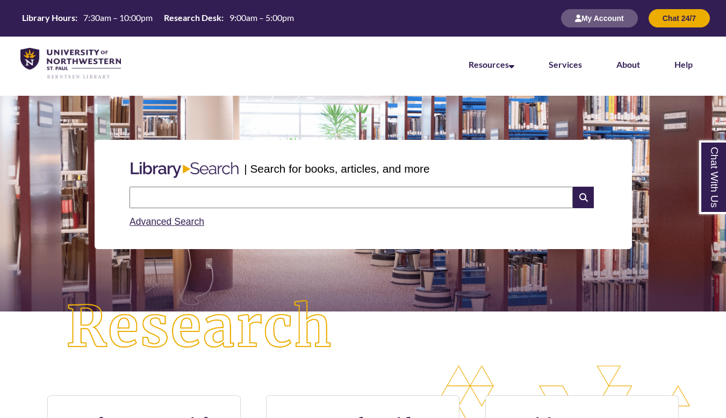
click at [218, 197] on input "text" at bounding box center [352, 198] width 444 height 22
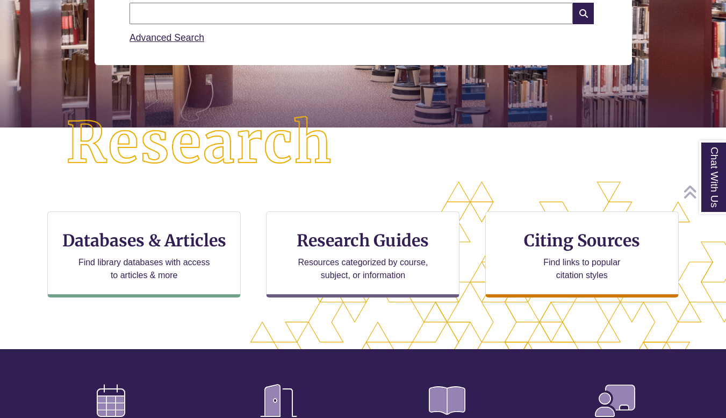
scroll to position [187, 0]
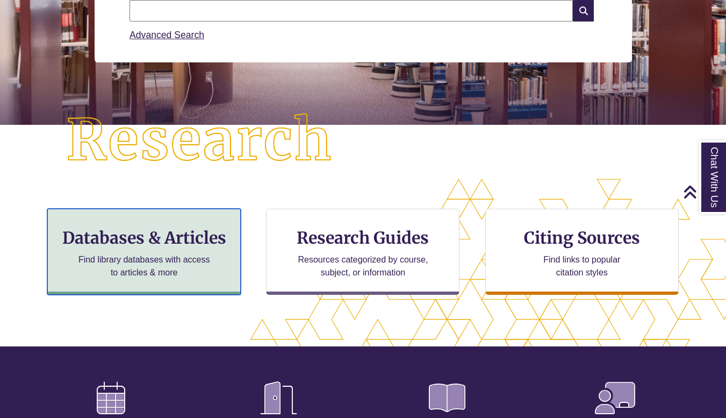
click at [169, 232] on h3 "Databases & Articles" at bounding box center [143, 237] width 175 height 20
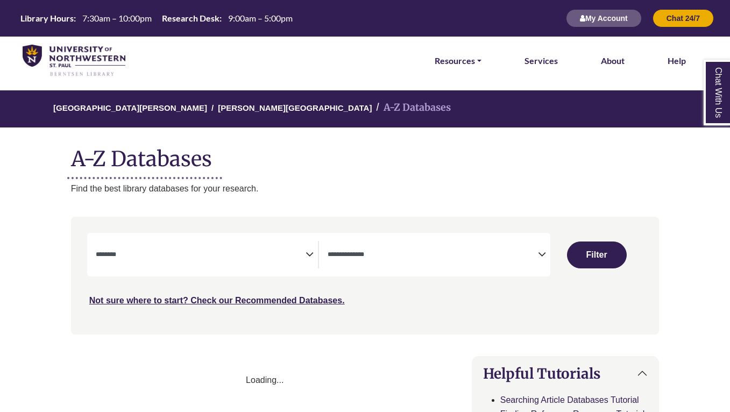
select select "Database Subject Filter"
select select "Database Types Filter"
select select "Database Subject Filter"
select select "Database Types Filter"
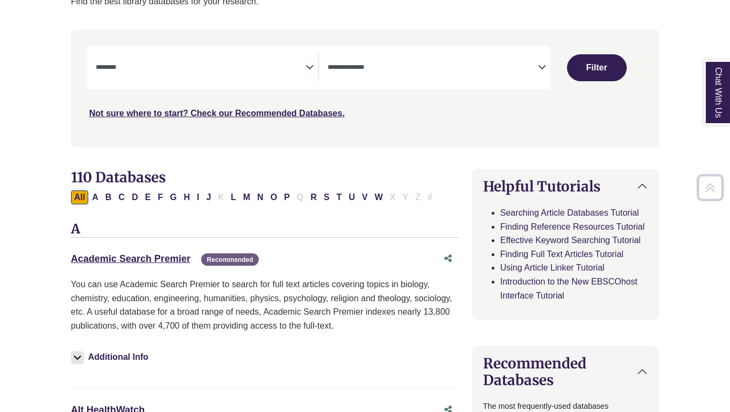
scroll to position [188, 0]
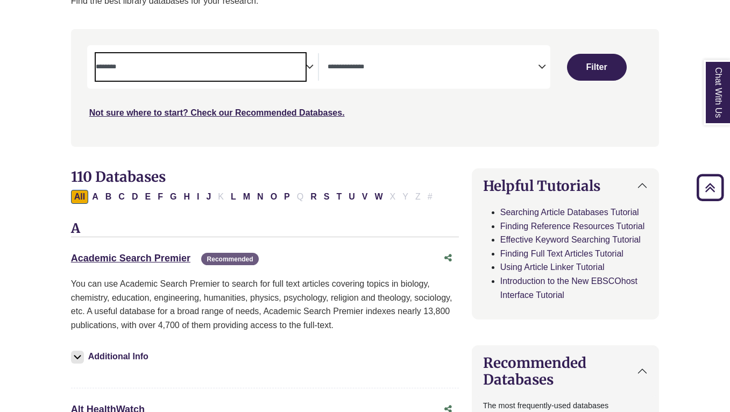
click at [145, 57] on span "Search filters" at bounding box center [201, 66] width 210 height 27
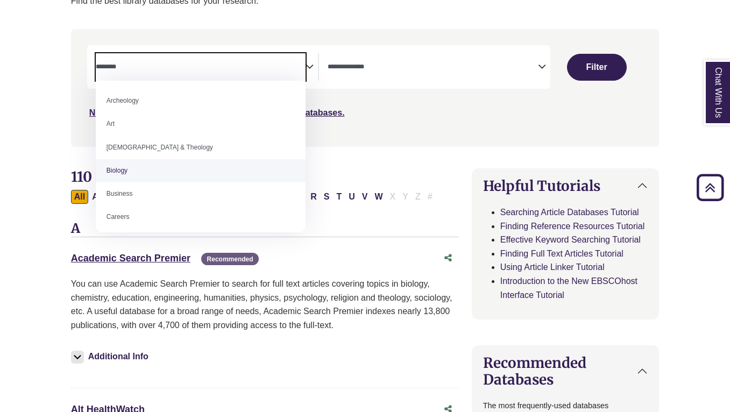
select select "*****"
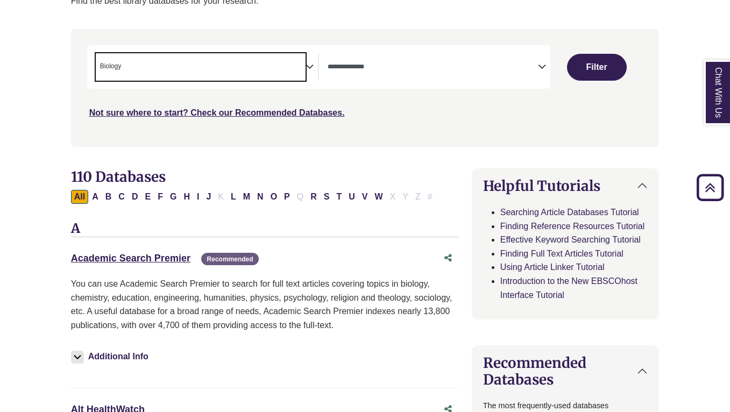
scroll to position [31, 0]
click at [582, 73] on button "Filter" at bounding box center [597, 67] width 60 height 27
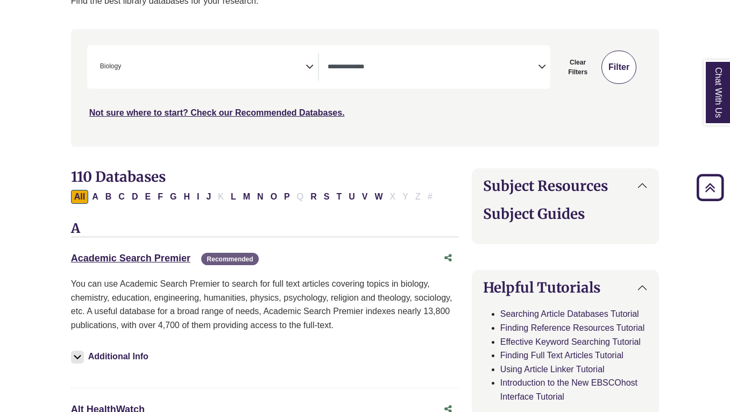
select select "Database Types Filter"
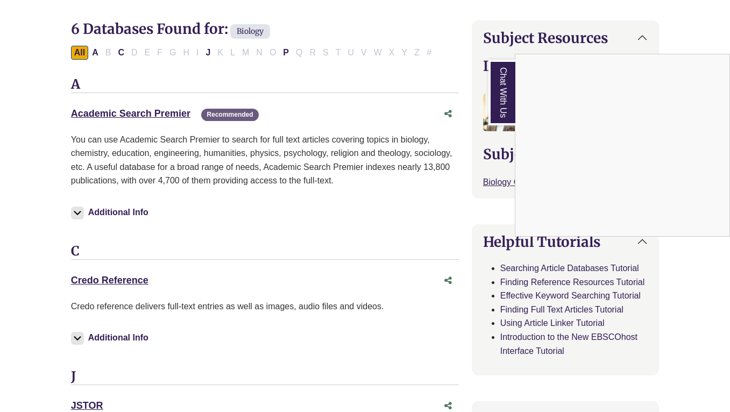
scroll to position [335, 0]
click at [158, 117] on div "Chat With Us" at bounding box center [365, 206] width 730 height 412
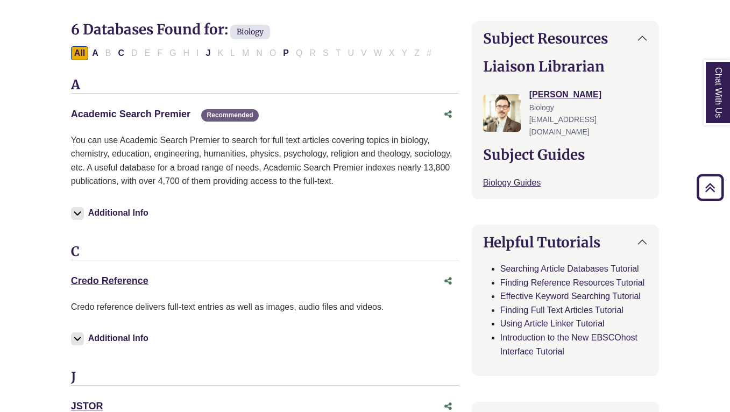
click at [143, 115] on link "Academic Search Premier This link opens in a new window" at bounding box center [130, 114] width 119 height 11
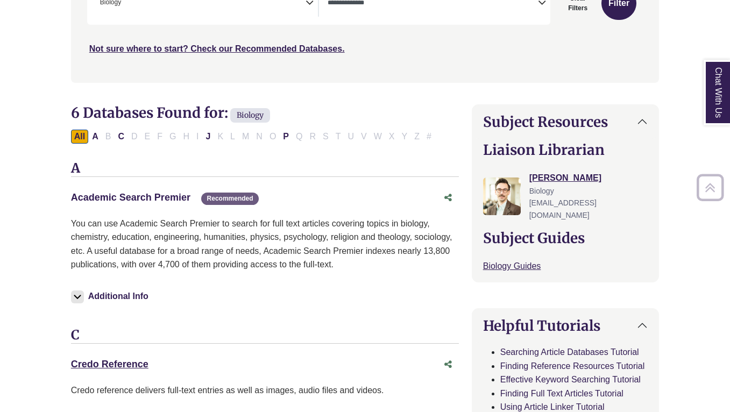
scroll to position [253, 0]
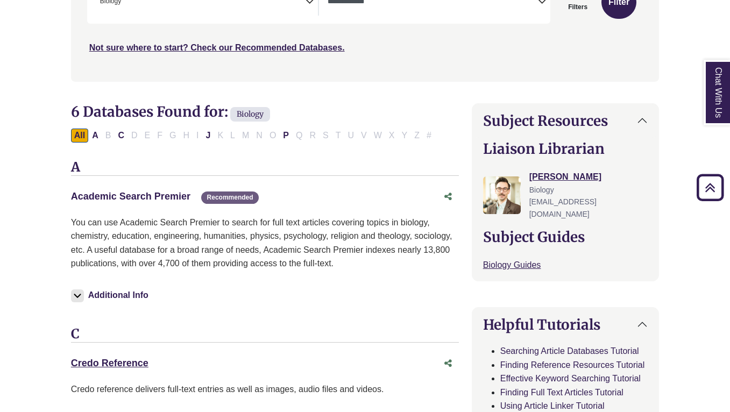
click at [103, 197] on link "Academic Search Premier This link opens in a new window" at bounding box center [130, 196] width 119 height 11
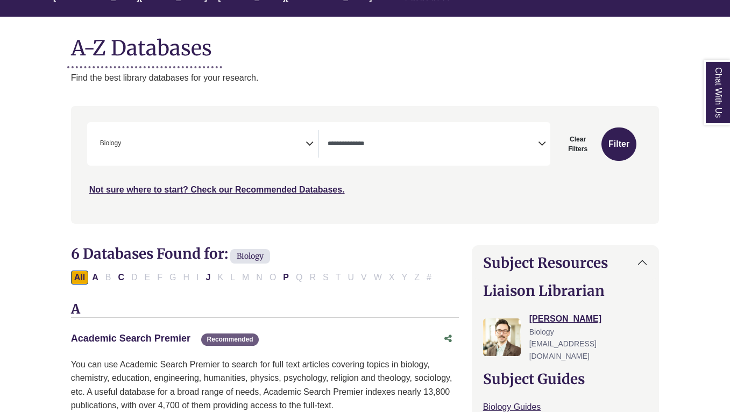
scroll to position [0, 0]
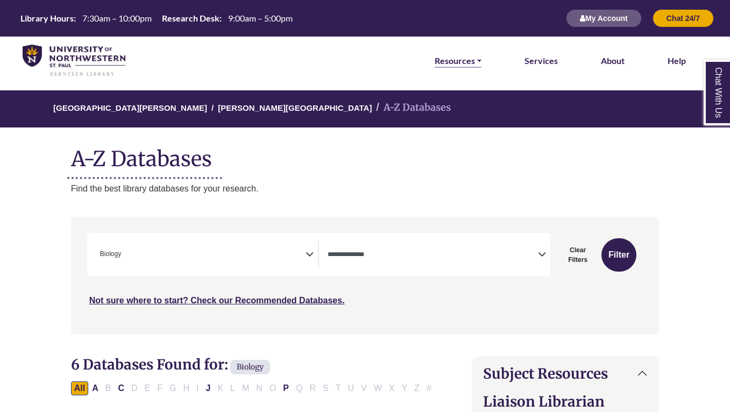
click at [471, 62] on link "Resources" at bounding box center [457, 61] width 47 height 14
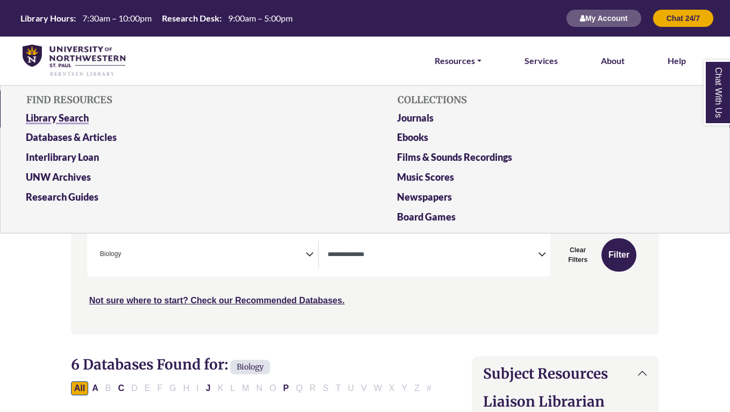
click at [66, 120] on link "Library Search" at bounding box center [180, 120] width 324 height 20
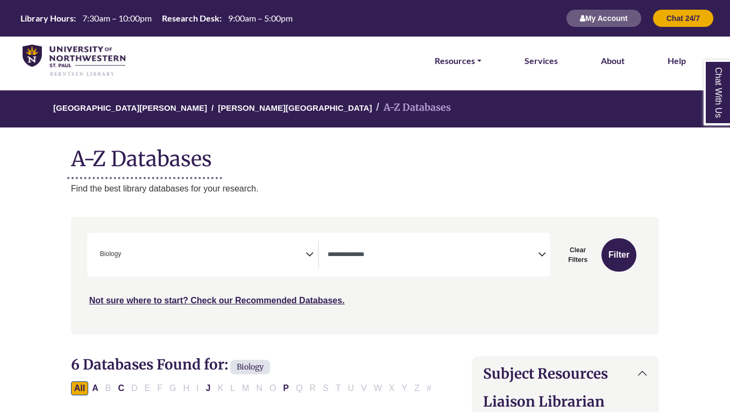
click at [309, 255] on icon "Search filters" at bounding box center [309, 253] width 8 height 16
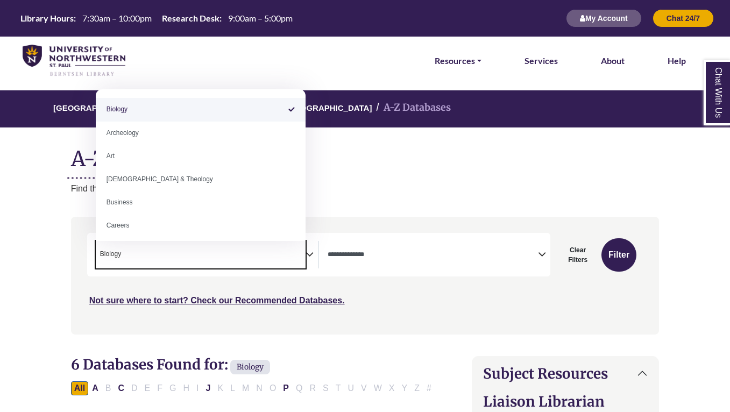
select select "Database Subject Filter"
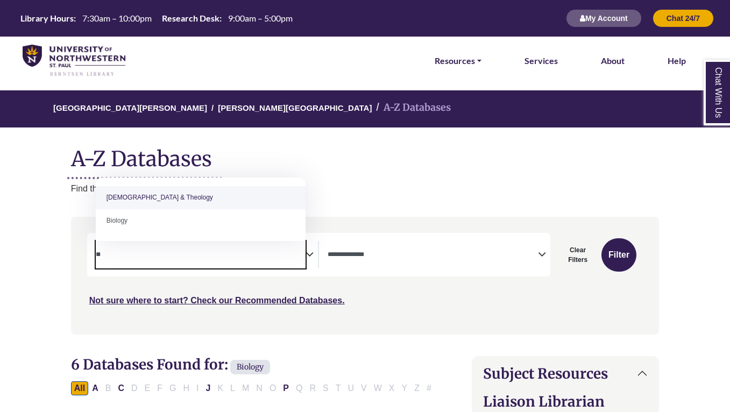
type textarea "*"
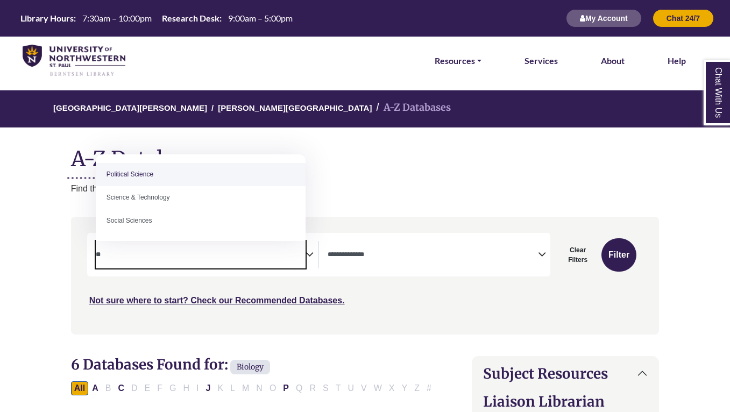
type textarea "*"
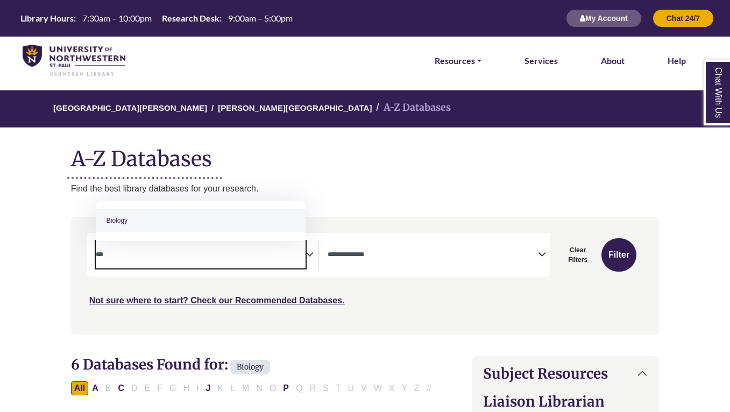
type textarea "***"
select select "*****"
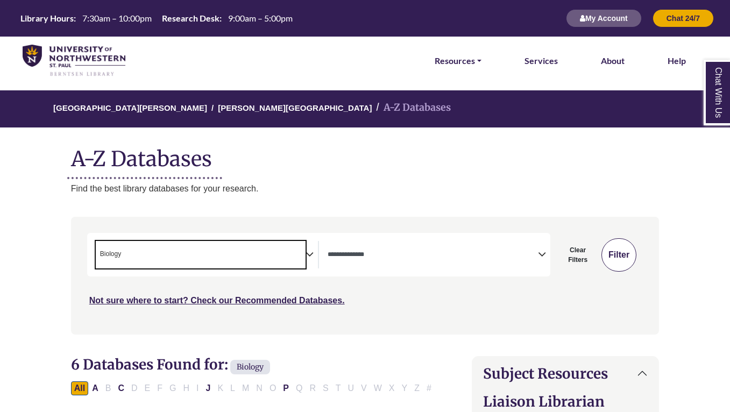
click at [621, 249] on button "Filter" at bounding box center [618, 254] width 35 height 33
select select "Database Types Filter"
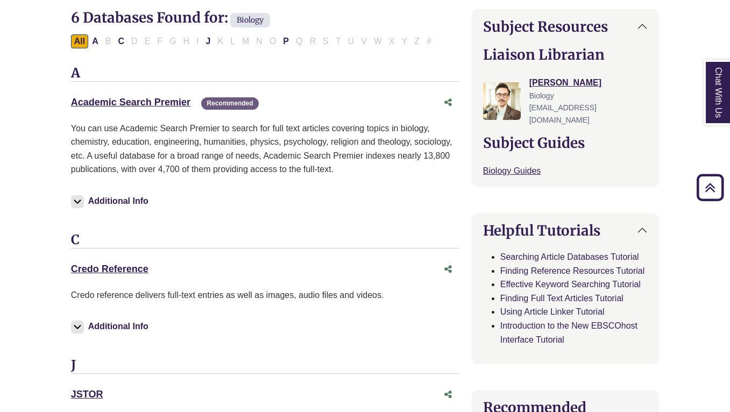
scroll to position [347, 0]
click at [142, 268] on link "Credo Reference This link opens in a new window" at bounding box center [109, 268] width 77 height 11
click at [109, 100] on link "Academic Search Premier This link opens in a new window" at bounding box center [130, 101] width 119 height 11
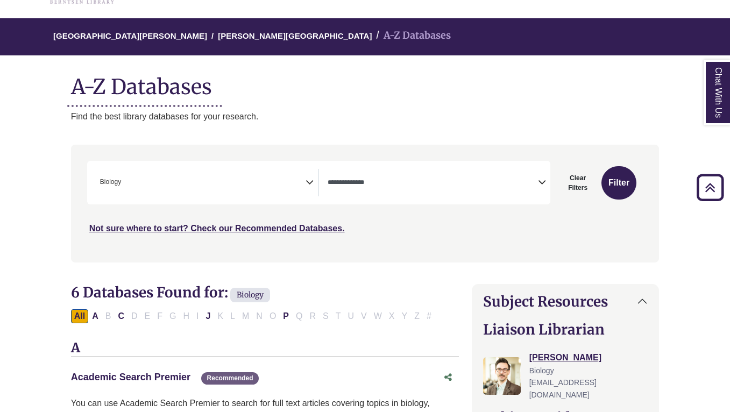
scroll to position [0, 0]
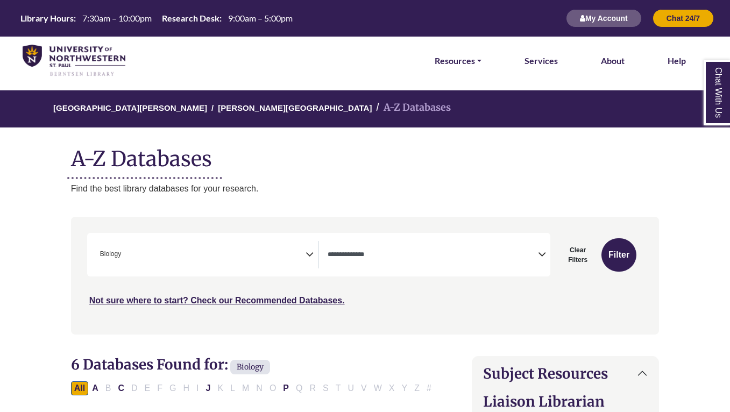
select select "Database Types Filter"
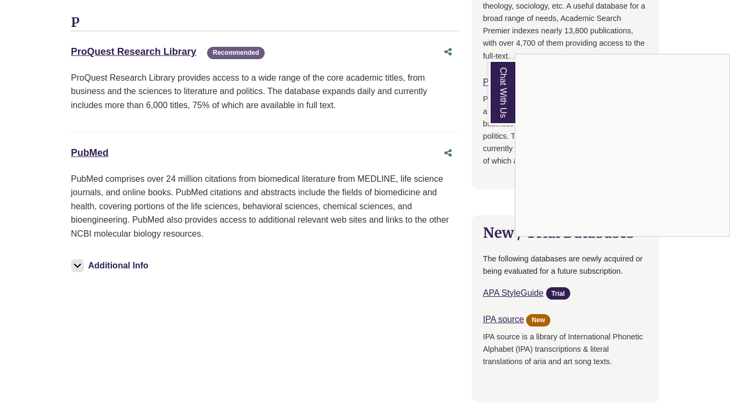
scroll to position [880, 0]
click at [161, 52] on div "Chat With Us" at bounding box center [365, 206] width 730 height 412
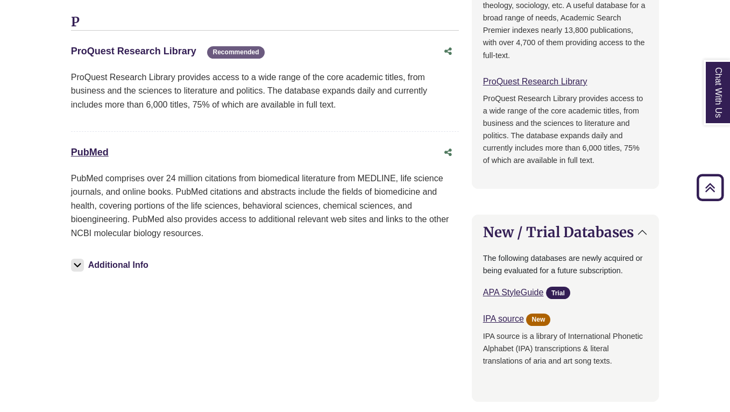
click at [151, 53] on link "ProQuest Research Library This link opens in a new window" at bounding box center [133, 51] width 125 height 11
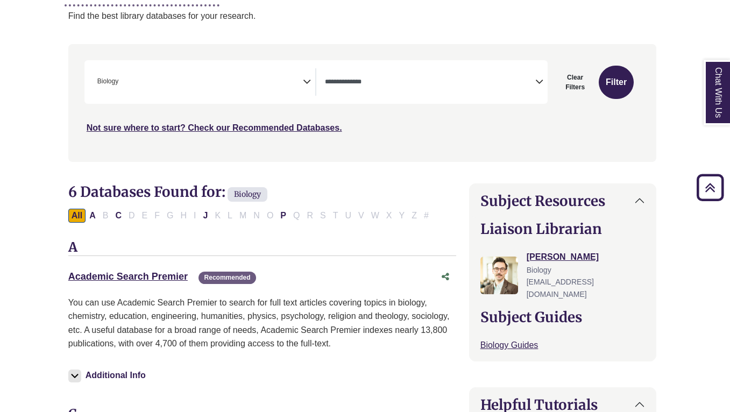
scroll to position [0, 3]
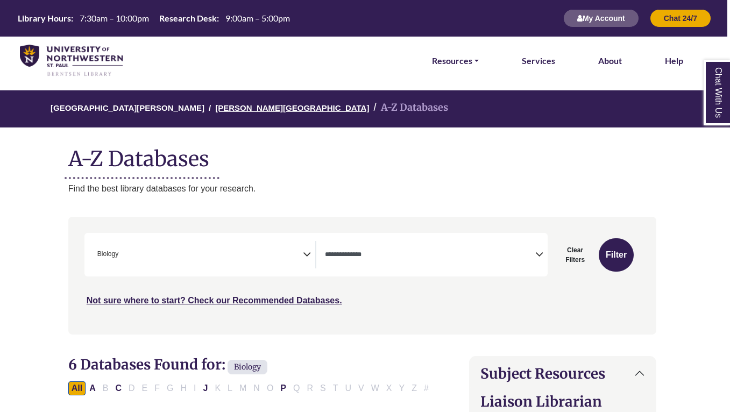
click at [226, 110] on link "[PERSON_NAME][GEOGRAPHIC_DATA]" at bounding box center [292, 107] width 154 height 11
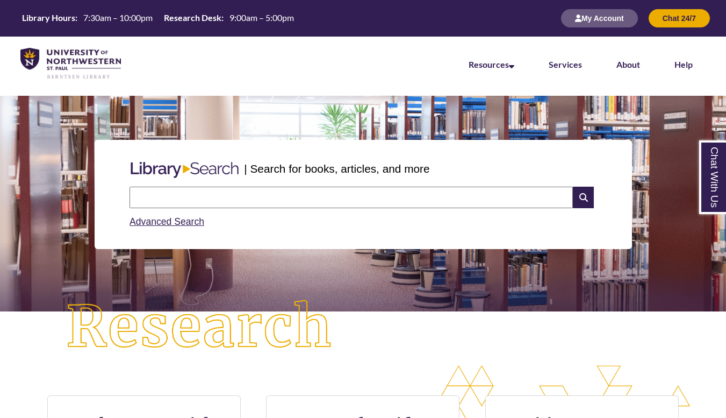
click at [256, 204] on input "text" at bounding box center [352, 198] width 444 height 22
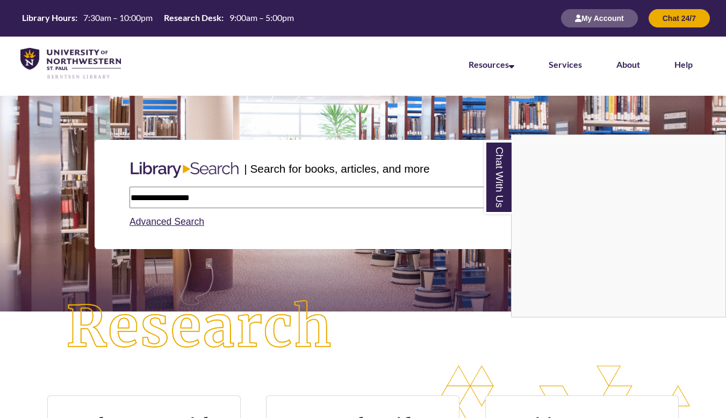
type input "**********"
